Goal: Task Accomplishment & Management: Manage account settings

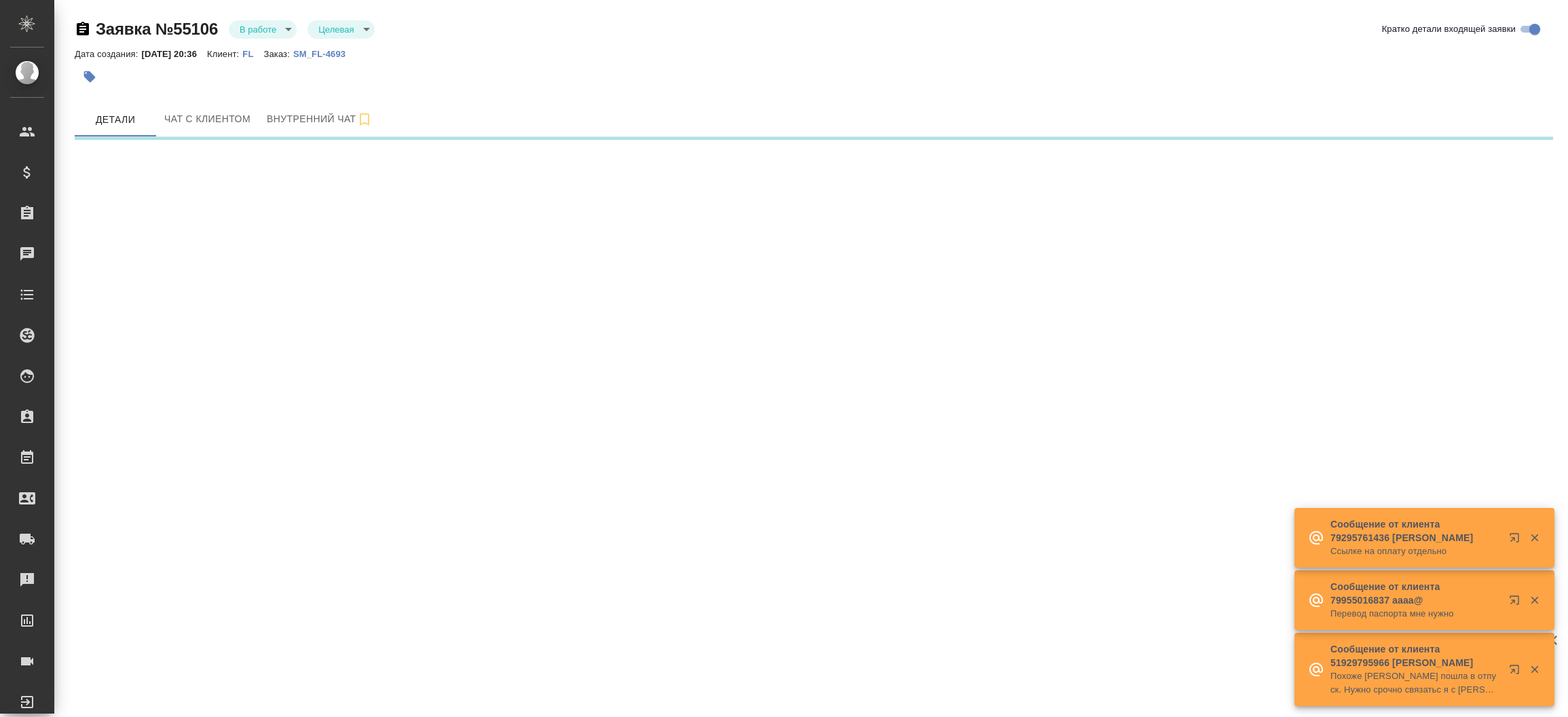
select select "RU"
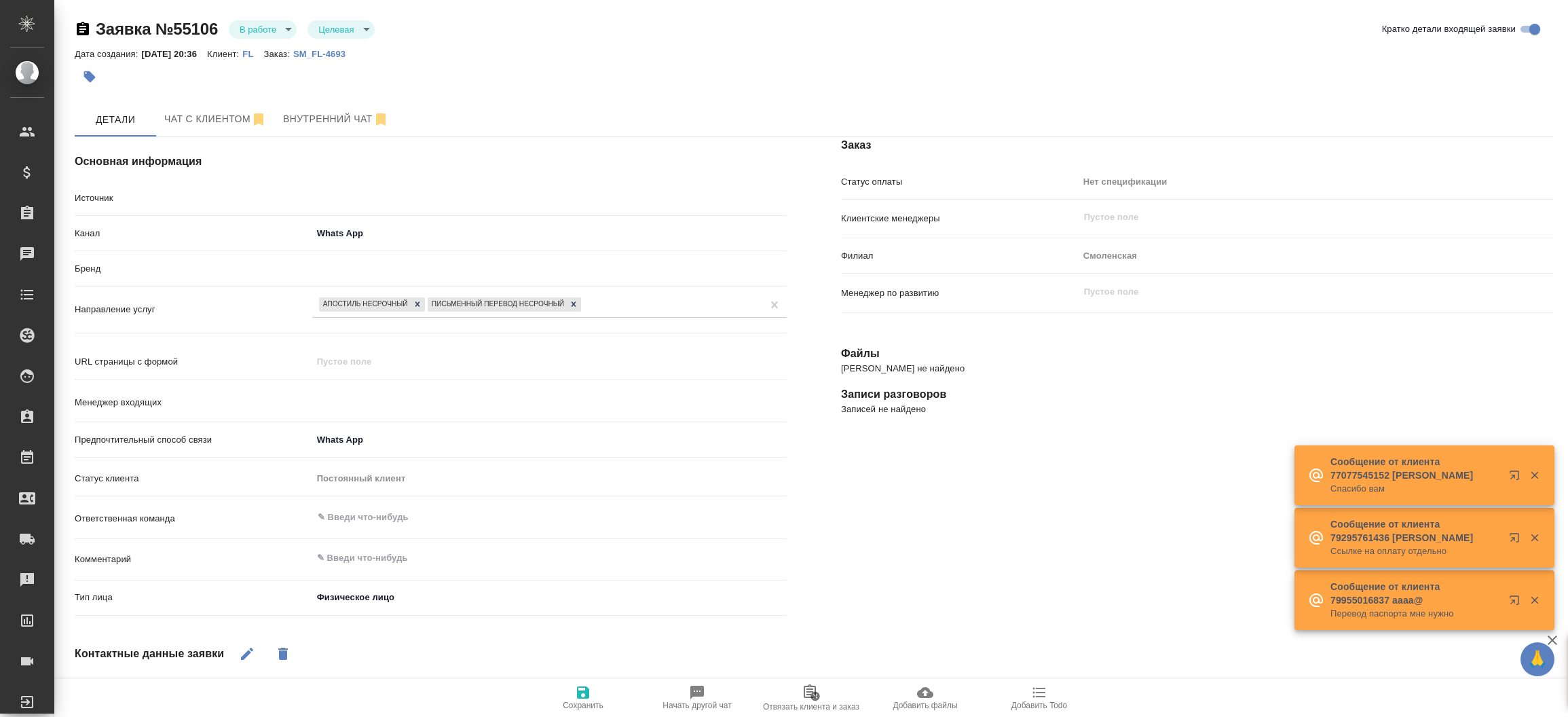
type textarea "x"
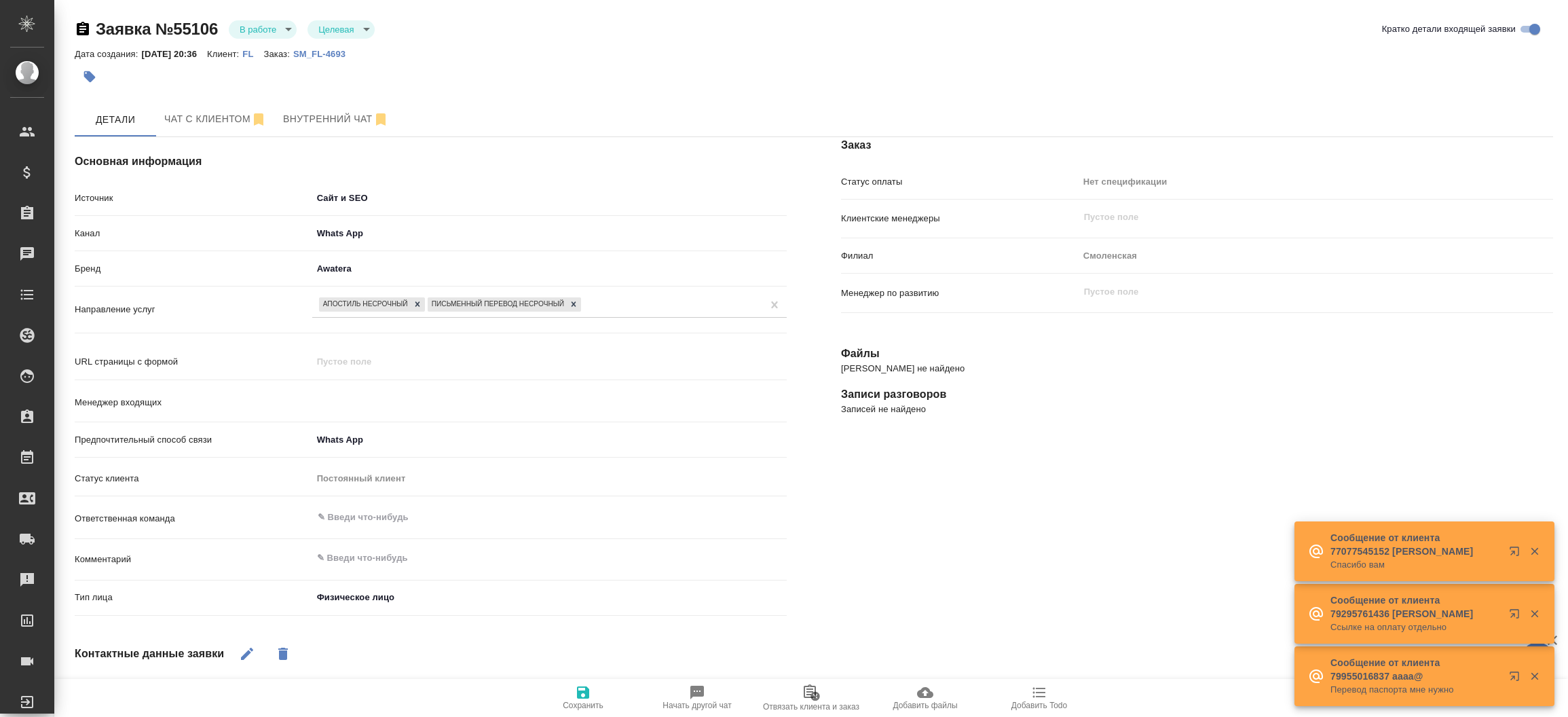
type input "[PERSON_NAME]"
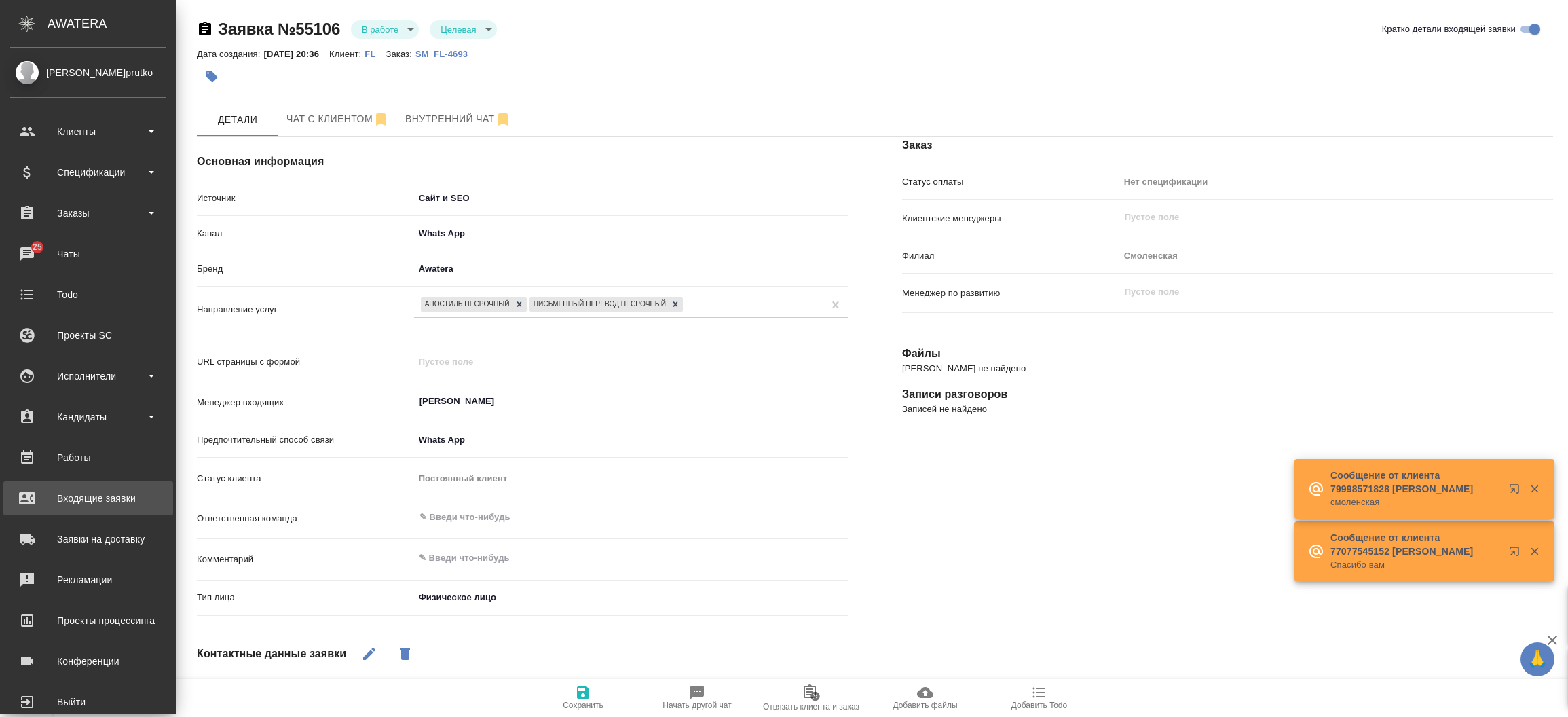
click at [74, 493] on div "Входящие заявки" at bounding box center [89, 498] width 157 height 20
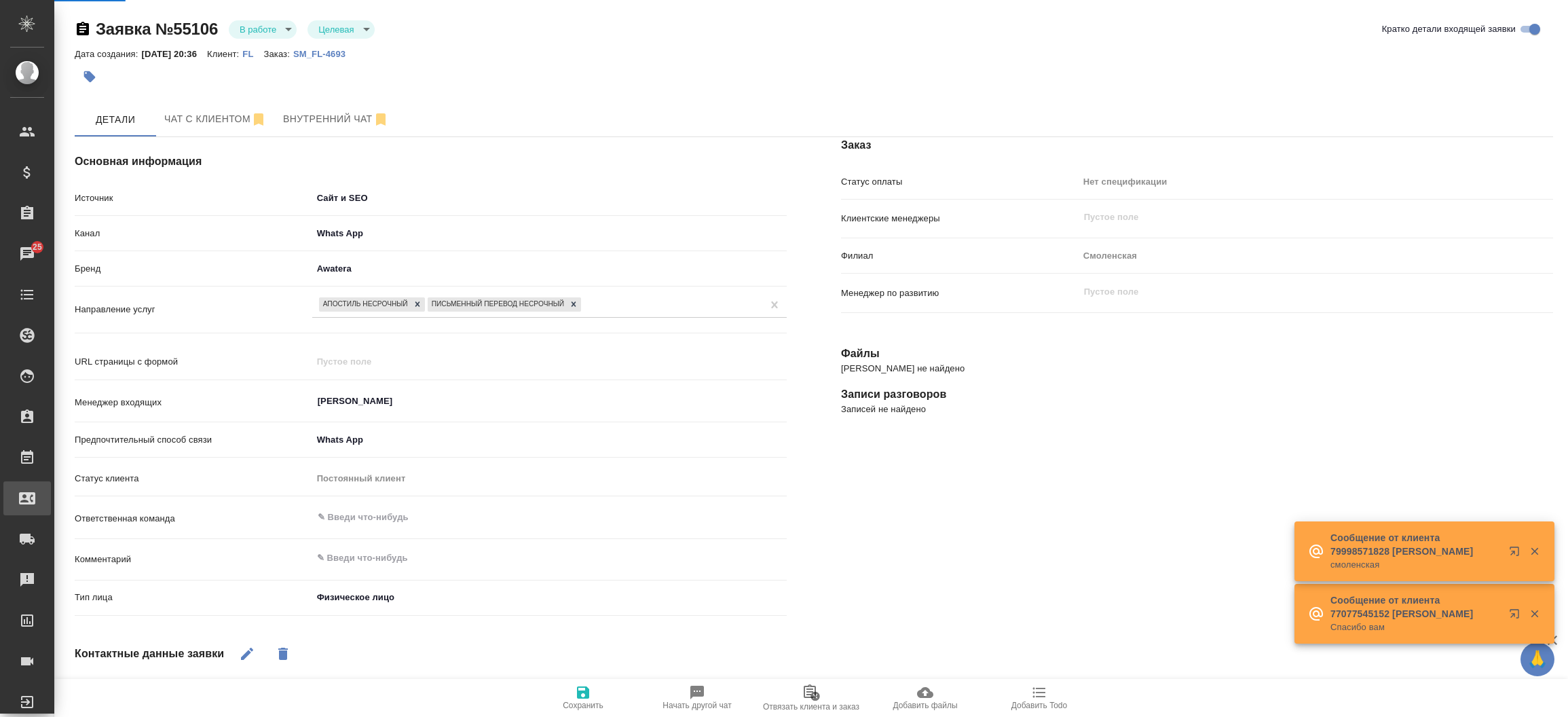
type textarea "x"
click at [74, 493] on div ".cls-1 fill:#fff; AWATERA [PERSON_NAME]prutko Клиенты Спецификации Заказы 25 Ча…" at bounding box center [784, 358] width 1568 height 717
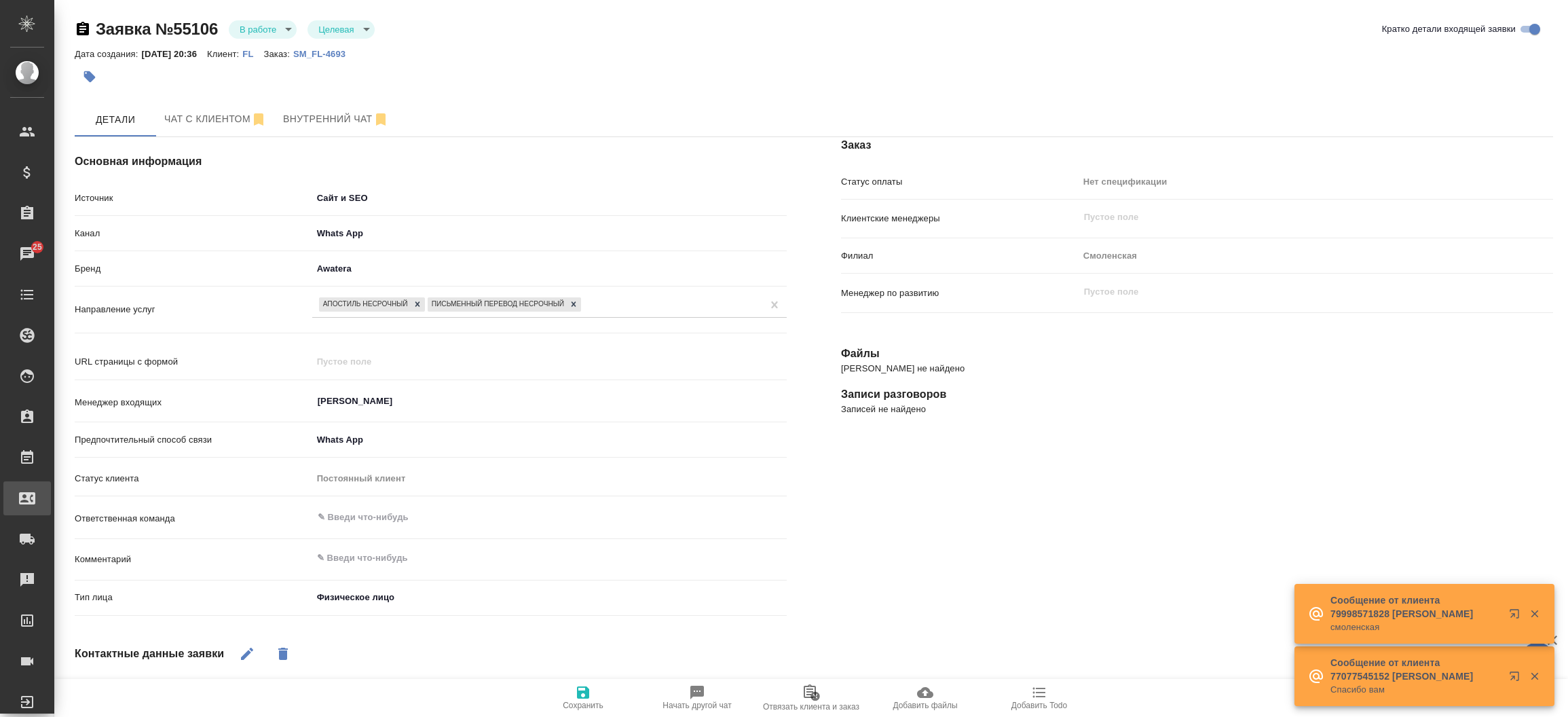
select select "RU"
